Goal: Task Accomplishment & Management: Use online tool/utility

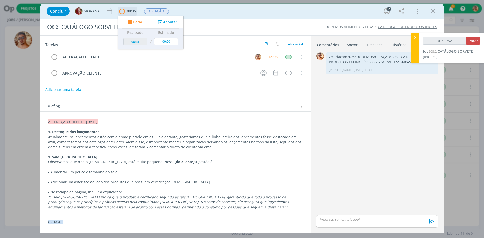
click at [131, 21] on icon "dialog" at bounding box center [130, 22] width 6 height 5
type input "09:47"
type input "01:12:00"
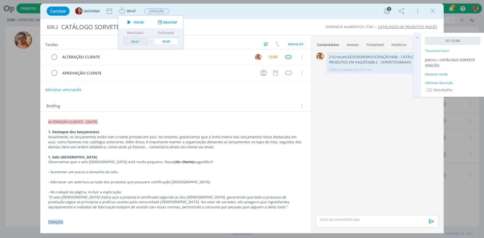
click at [432, 11] on icon "dialog" at bounding box center [433, 11] width 8 height 8
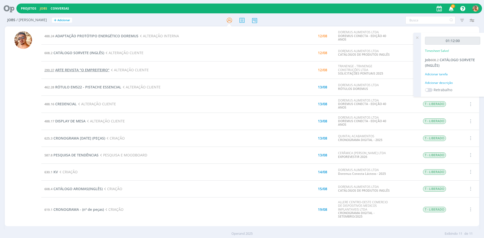
click at [88, 70] on span "ARTE REVISTA "O EMPREITEIRO"" at bounding box center [82, 70] width 54 height 5
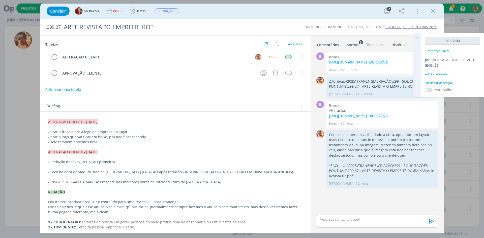
click at [388, 218] on p "dialog" at bounding box center [377, 219] width 114 height 5
click at [431, 221] on icon "dialog" at bounding box center [431, 224] width 8 height 8
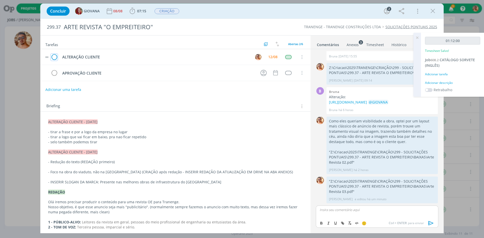
click at [56, 55] on icon "dialog" at bounding box center [54, 57] width 7 height 8
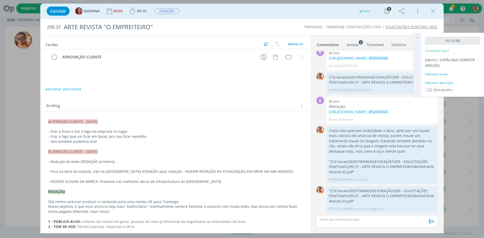
drag, startPoint x: 436, startPoint y: 10, endPoint x: 382, endPoint y: 30, distance: 58.1
click at [436, 10] on icon "dialog" at bounding box center [433, 11] width 8 height 8
